Goal: Information Seeking & Learning: Find specific page/section

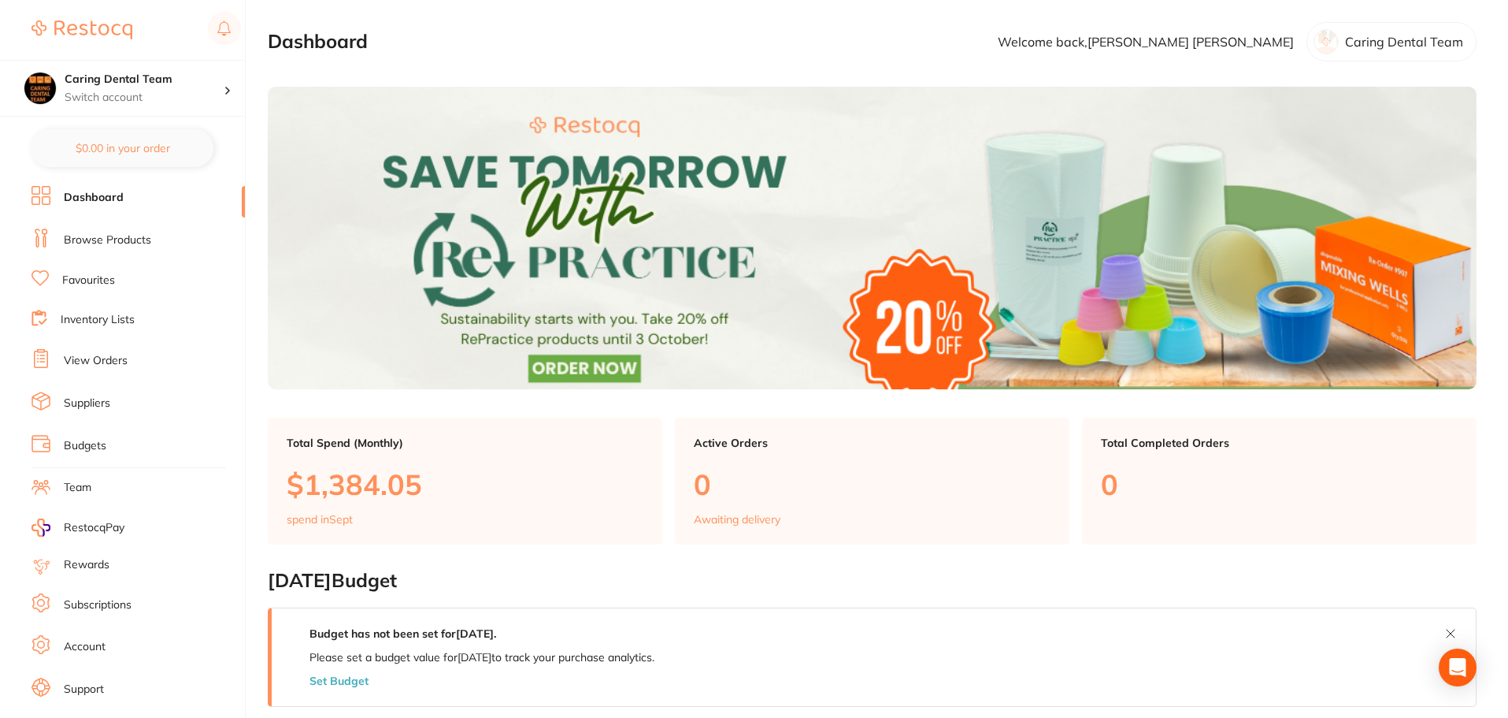
click at [121, 236] on link "Browse Products" at bounding box center [107, 240] width 87 height 16
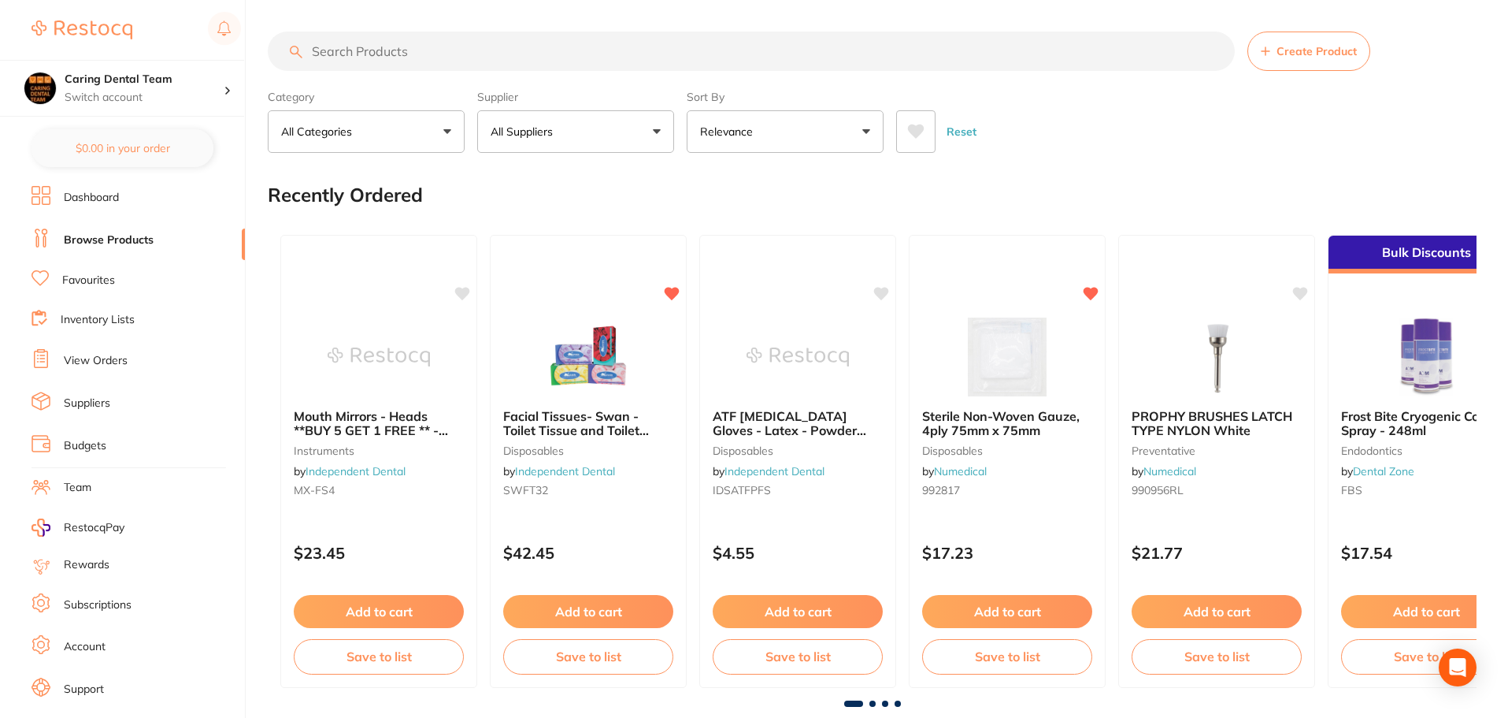
click at [450, 74] on section "Create Product Category All Categories All Categories 3D Printing anaesthetic a…" at bounding box center [872, 92] width 1209 height 121
click at [327, 54] on input "search" at bounding box center [751, 51] width 967 height 39
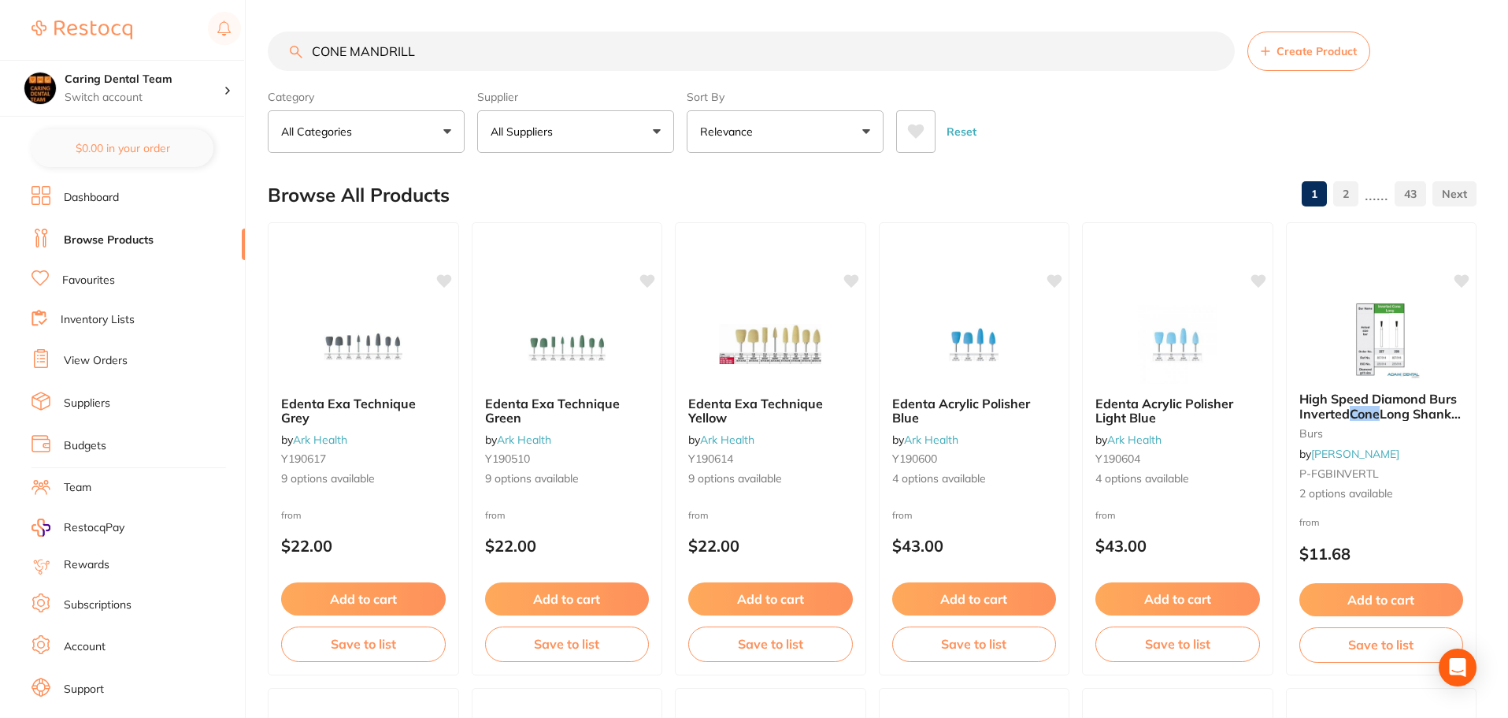
drag, startPoint x: 348, startPoint y: 51, endPoint x: 265, endPoint y: 51, distance: 82.7
click at [265, 51] on div "$0.00 Caring Dental Team Switch account Caring Dental Team $0.00 in your order …" at bounding box center [754, 359] width 1508 height 718
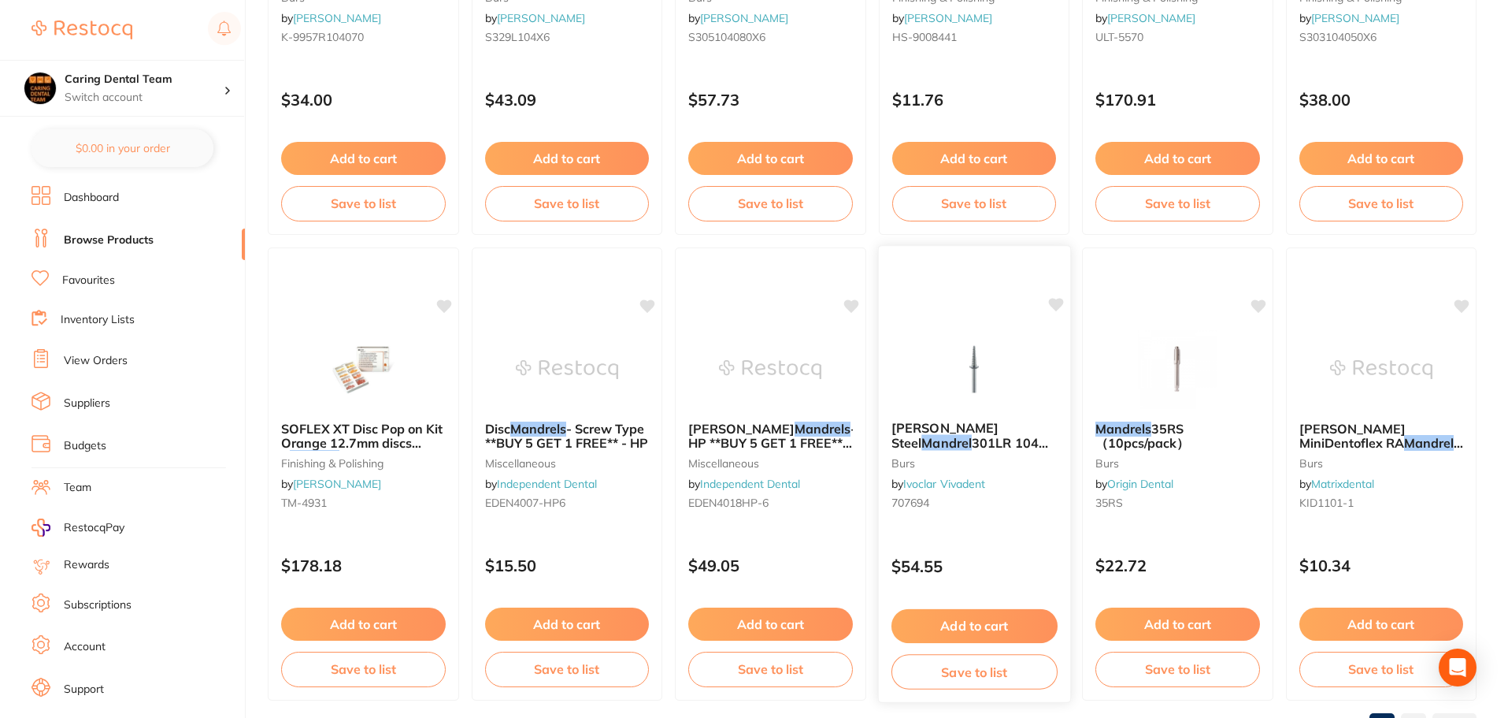
scroll to position [3763, 0]
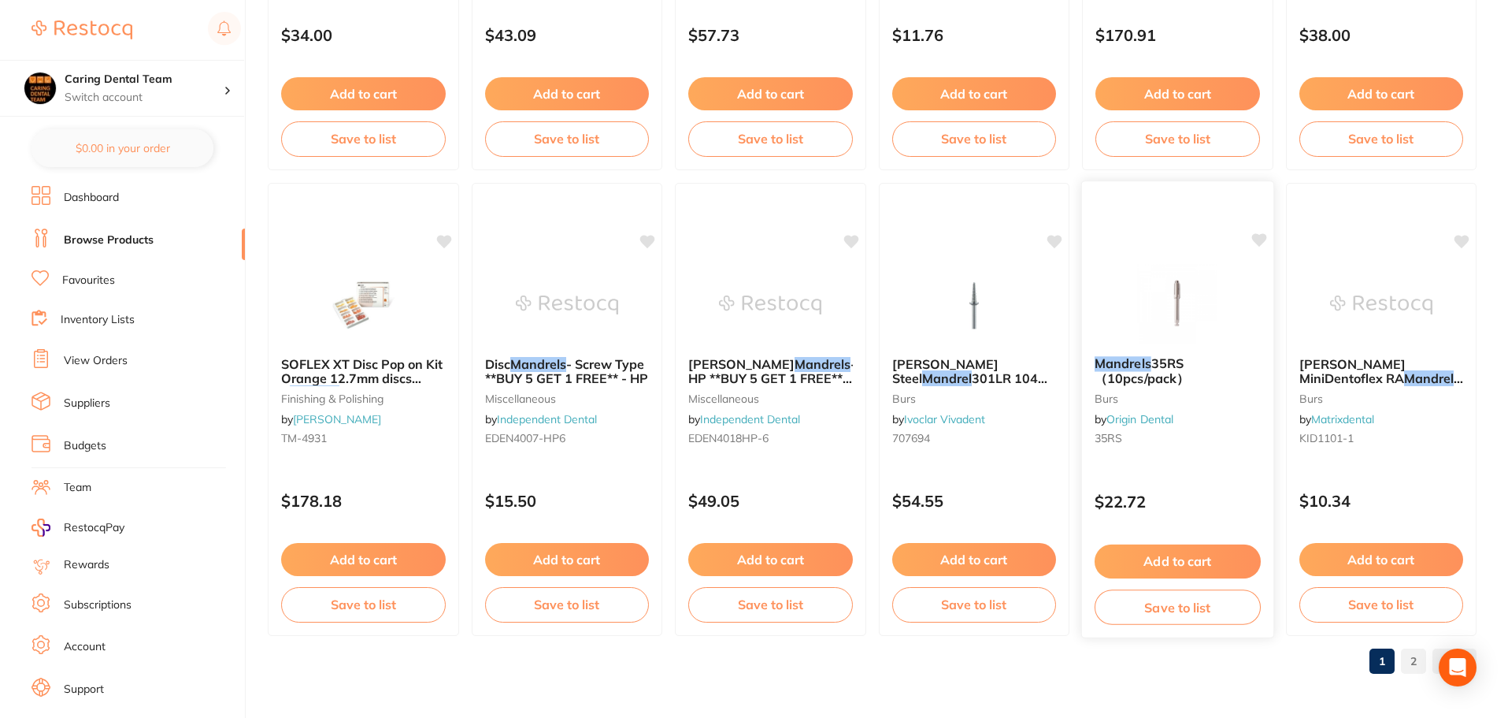
type input "MANDRILL"
click at [1113, 285] on div at bounding box center [1177, 304] width 191 height 80
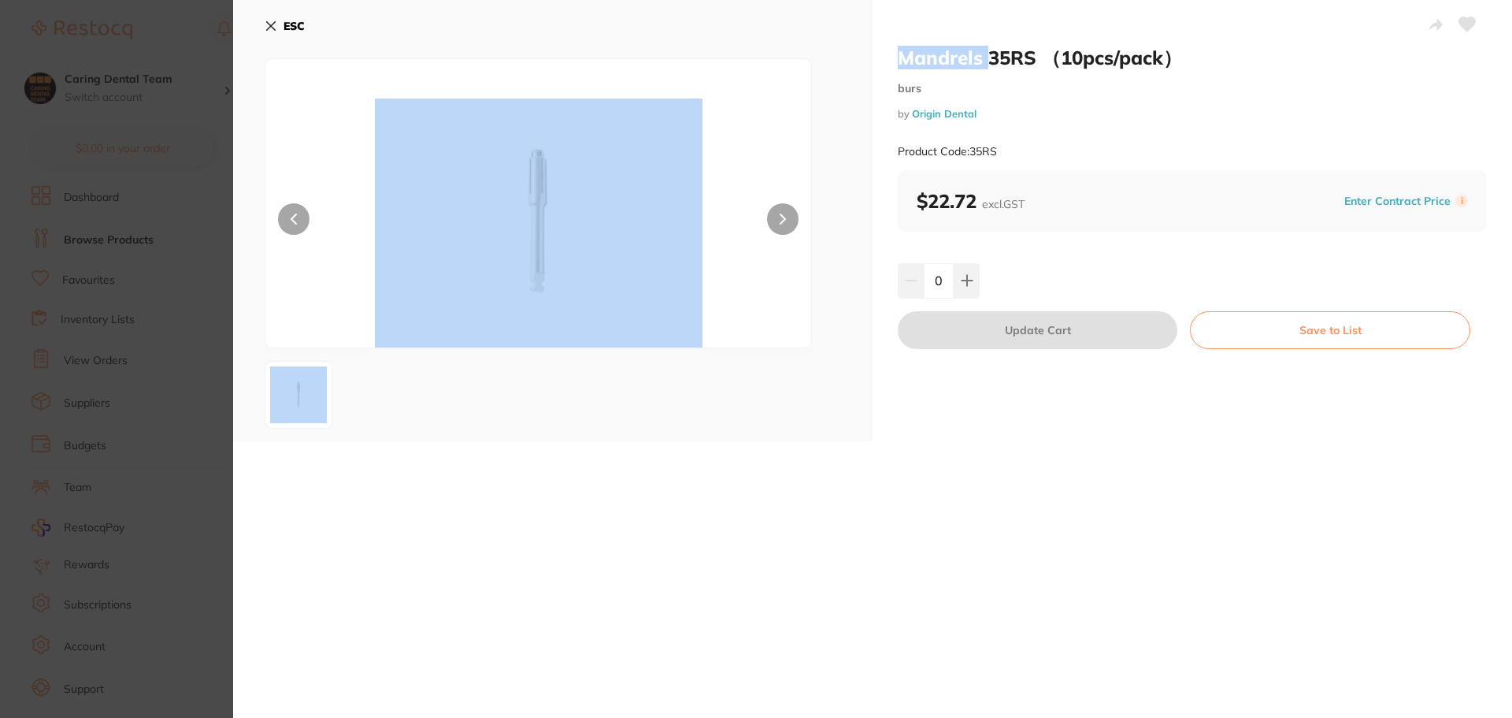
drag, startPoint x: 985, startPoint y: 54, endPoint x: 822, endPoint y: 72, distance: 164.0
click at [837, 53] on div "Mandrels 35RS （10pcs/pack） burs by Origin Dental Product Code: 35RS ESC Mandrel…" at bounding box center [872, 220] width 1279 height 441
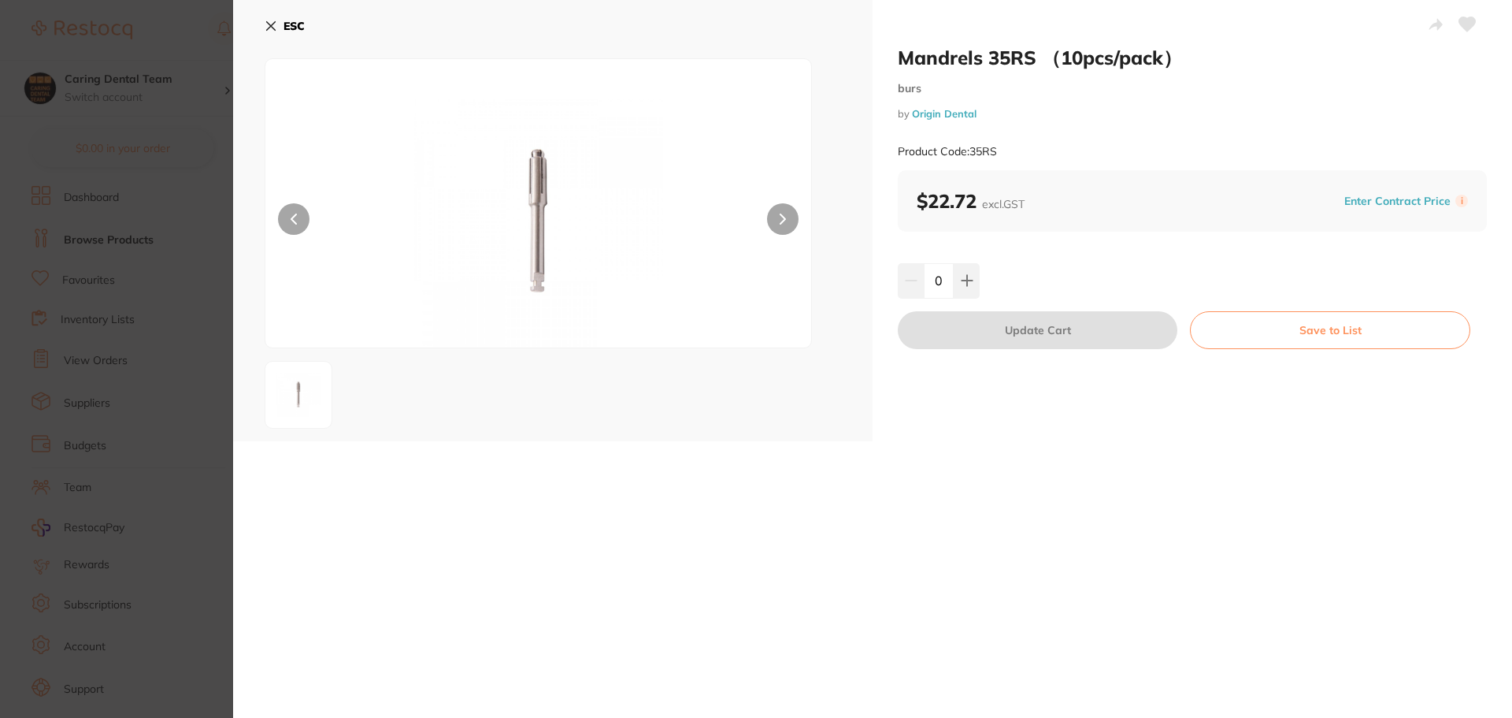
click at [973, 71] on div "Mandrels 35RS （10pcs/pack） burs by Origin Dental Product Code: 35RS" at bounding box center [1192, 108] width 589 height 124
drag, startPoint x: 985, startPoint y: 57, endPoint x: 902, endPoint y: 62, distance: 82.8
click at [902, 62] on h2 "Mandrels 35RS （10pcs/pack）" at bounding box center [1192, 58] width 589 height 24
copy h2 "Mandrels"
click at [179, 117] on section "Mandrels 35RS （10pcs/pack） burs by Origin Dental Product Code: 35RS ESC Mandrel…" at bounding box center [756, 359] width 1512 height 718
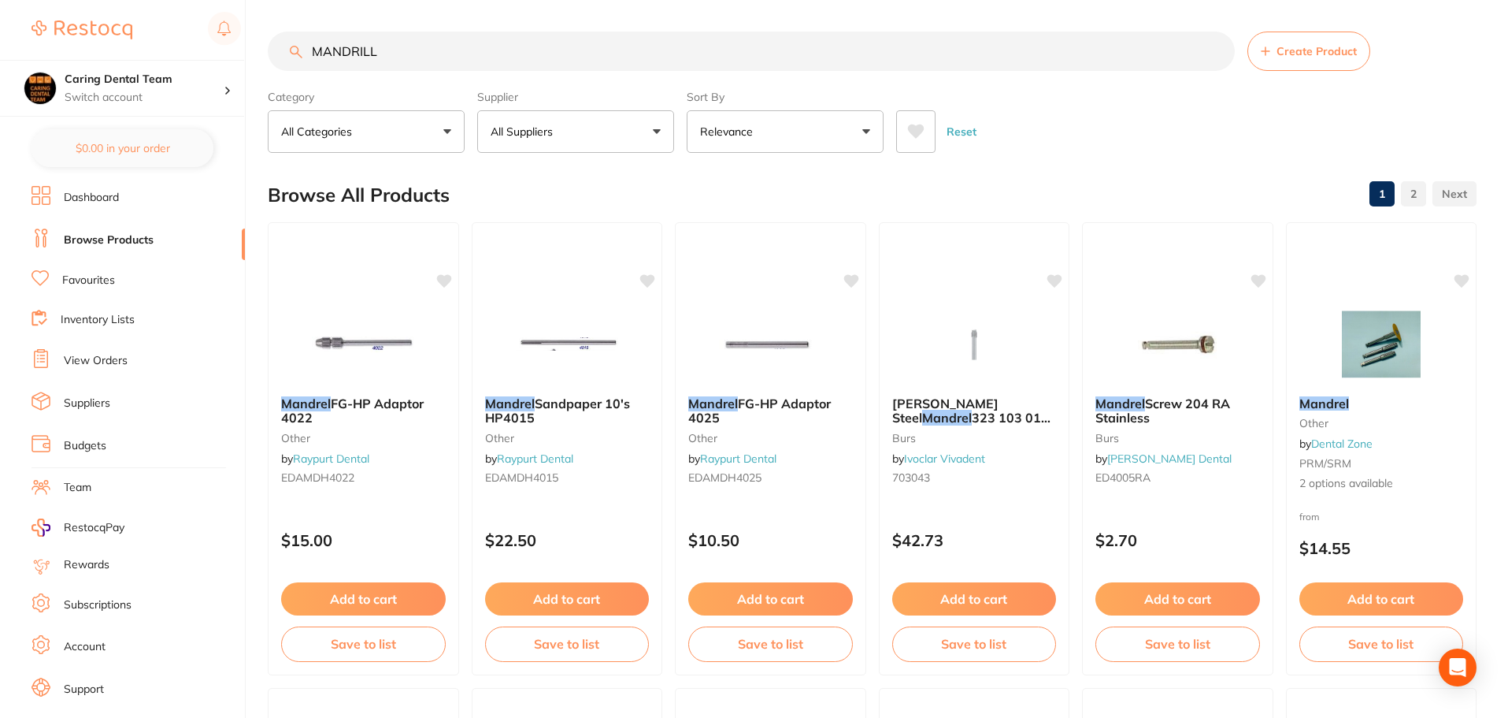
drag, startPoint x: 409, startPoint y: 46, endPoint x: 287, endPoint y: 46, distance: 122.1
click at [295, 53] on div "MANDRILL Create Product" at bounding box center [872, 51] width 1209 height 39
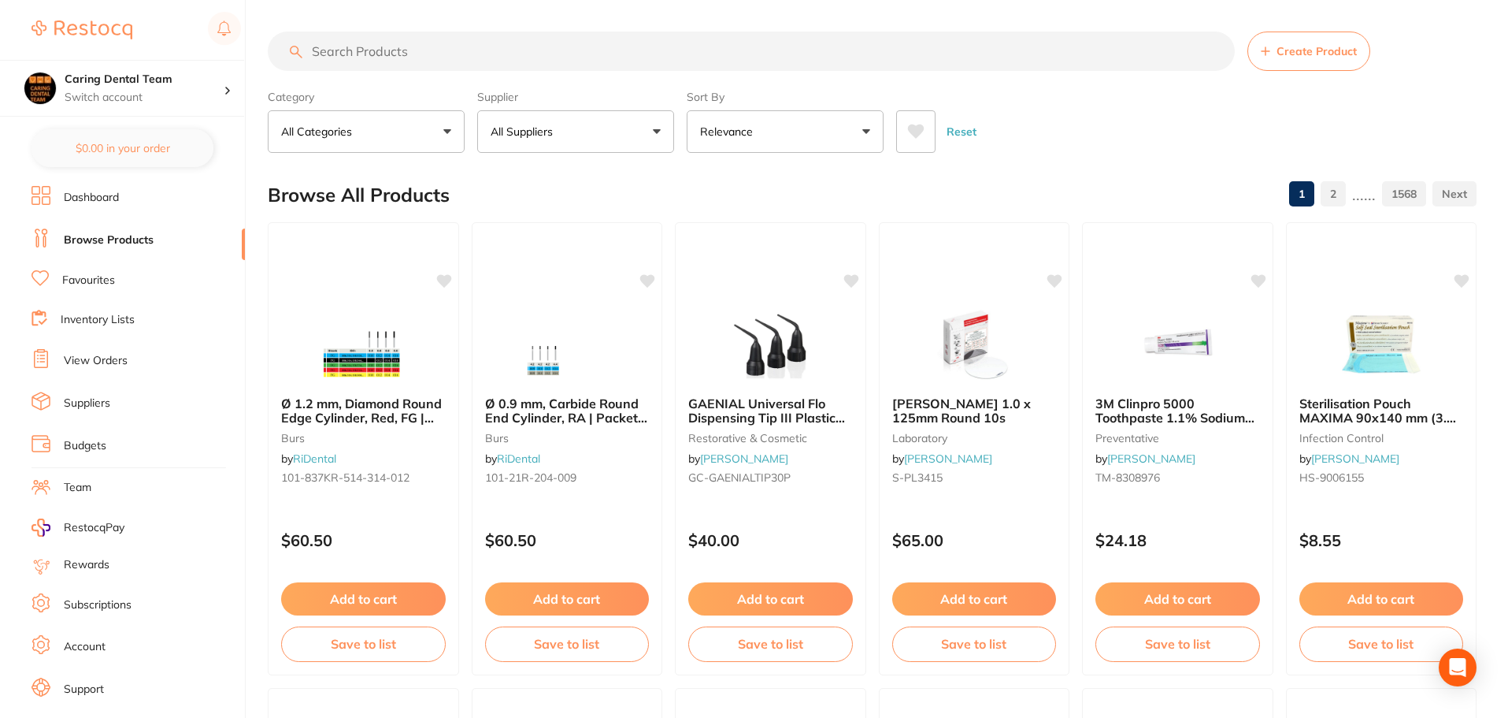
drag, startPoint x: 316, startPoint y: 57, endPoint x: 328, endPoint y: 46, distance: 17.3
click at [328, 46] on input "search" at bounding box center [751, 51] width 967 height 39
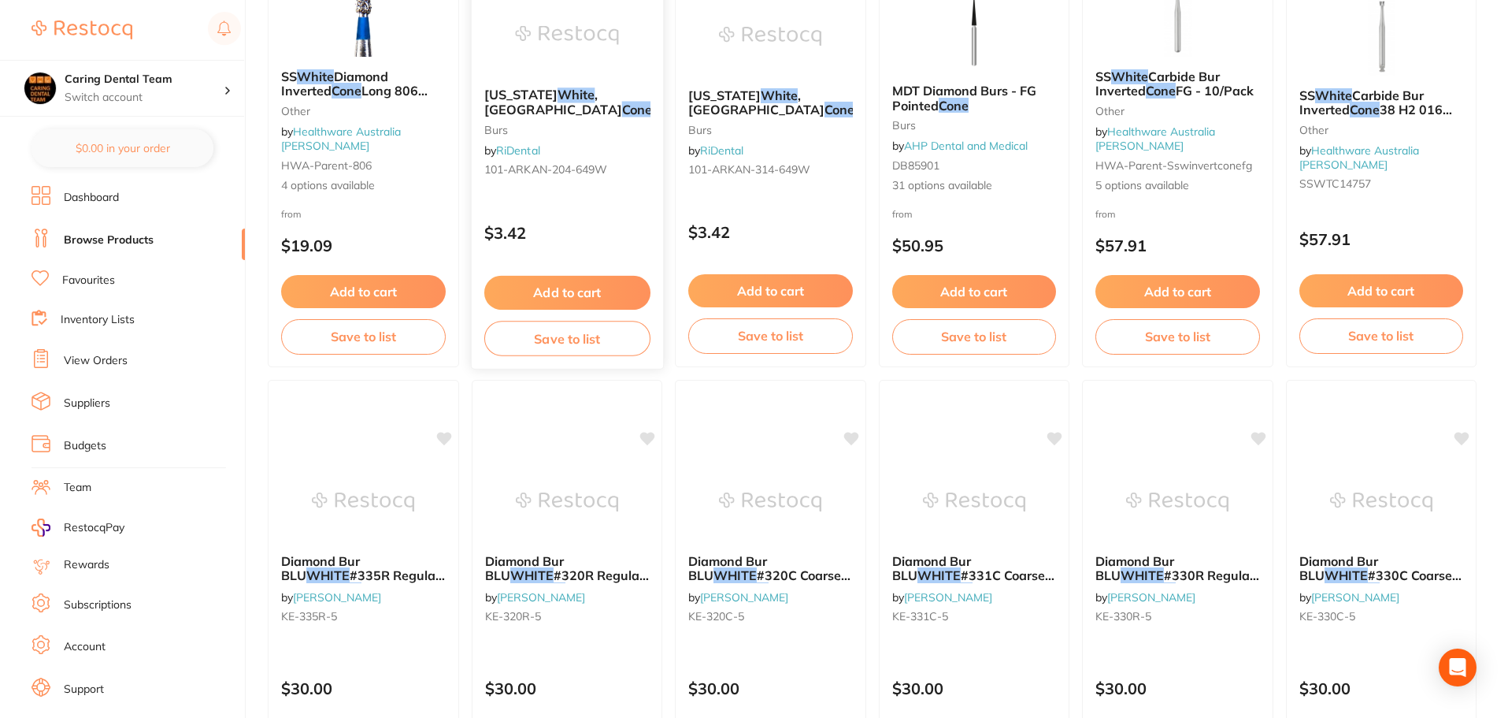
scroll to position [866, 0]
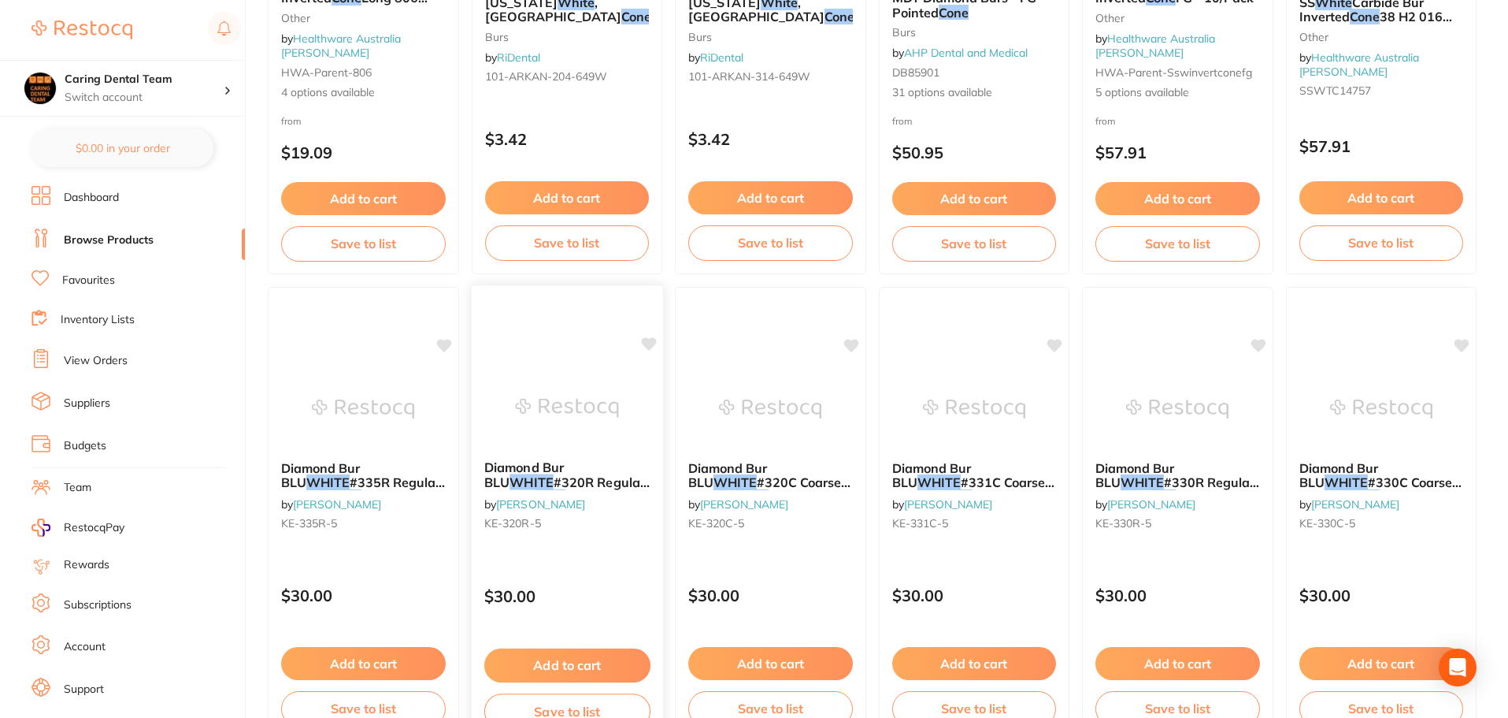
type input "WHITE CONE"
